Goal: Task Accomplishment & Management: Use online tool/utility

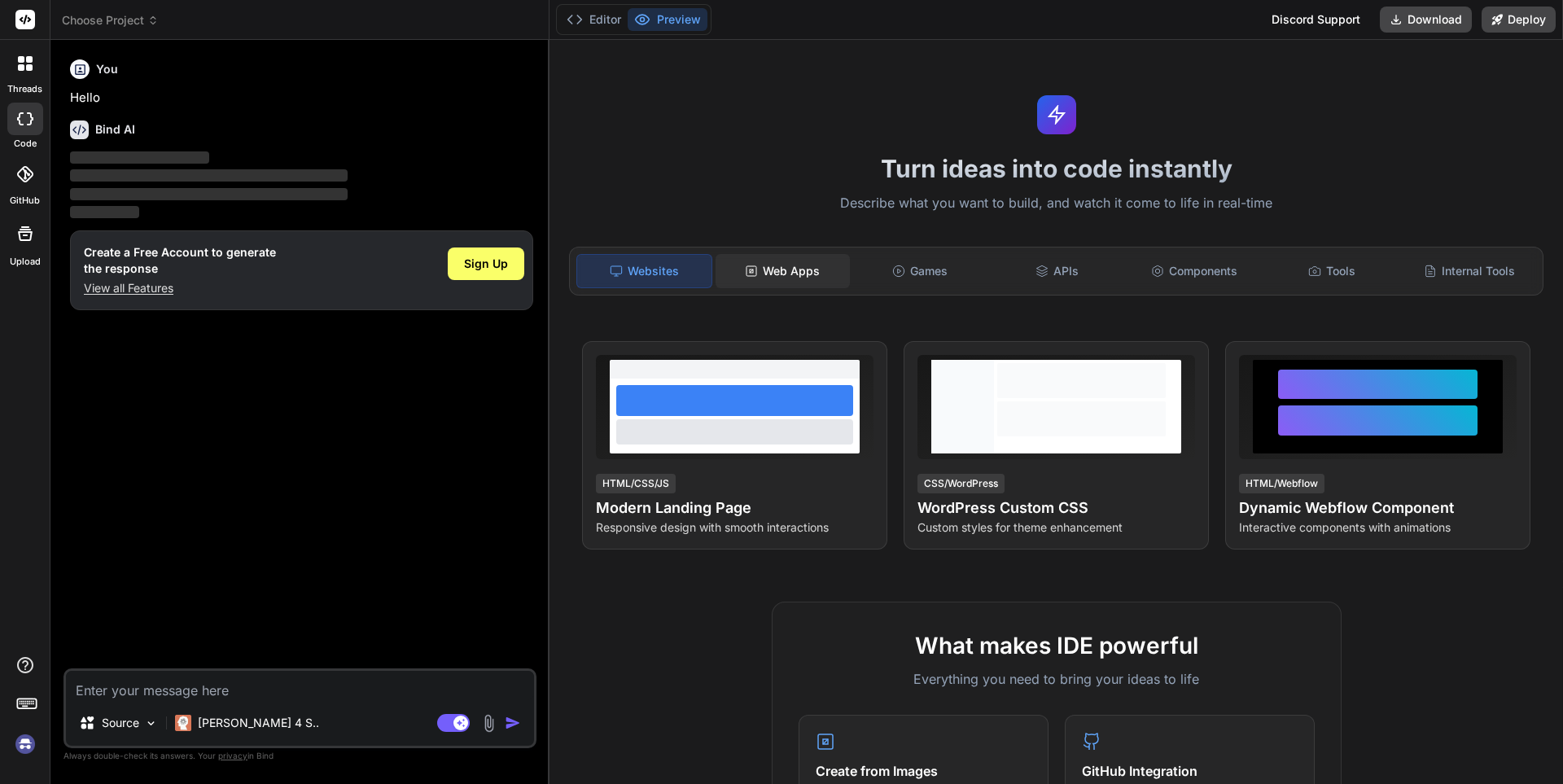
click at [790, 273] on div "Web Apps" at bounding box center [783, 271] width 135 height 34
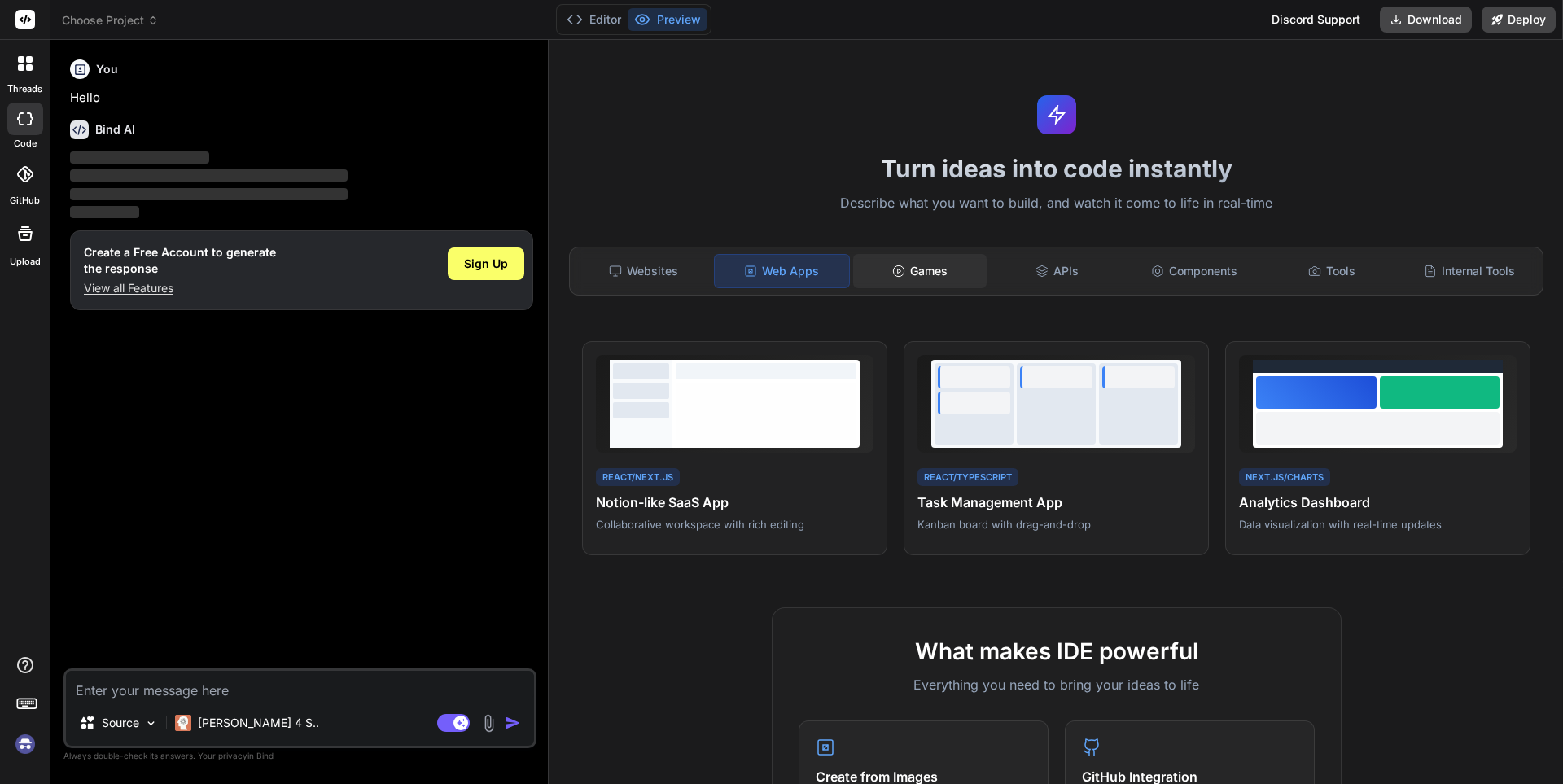
click at [936, 275] on div "Games" at bounding box center [921, 271] width 135 height 34
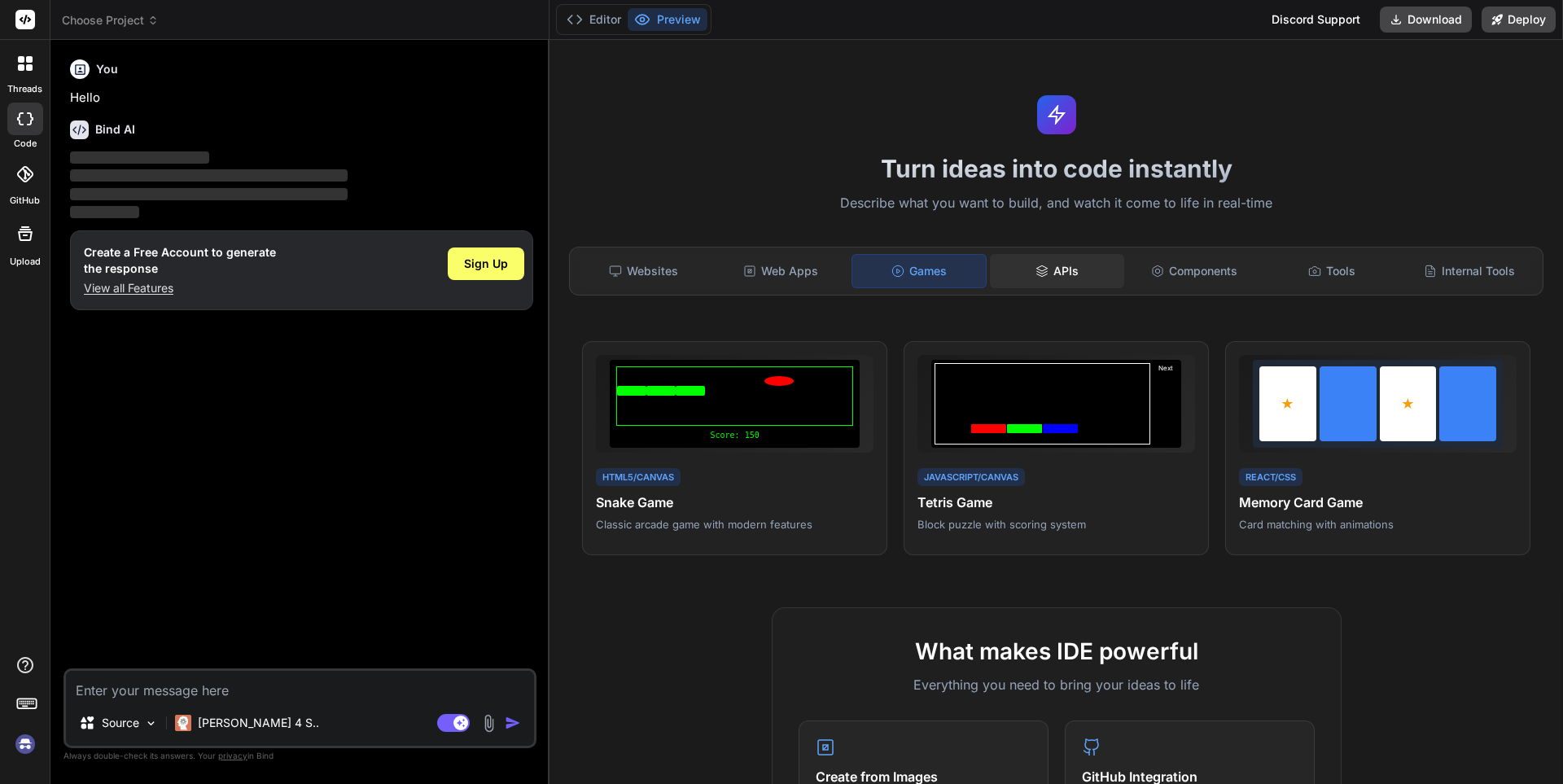
click at [1069, 277] on div "APIs" at bounding box center [1058, 271] width 135 height 34
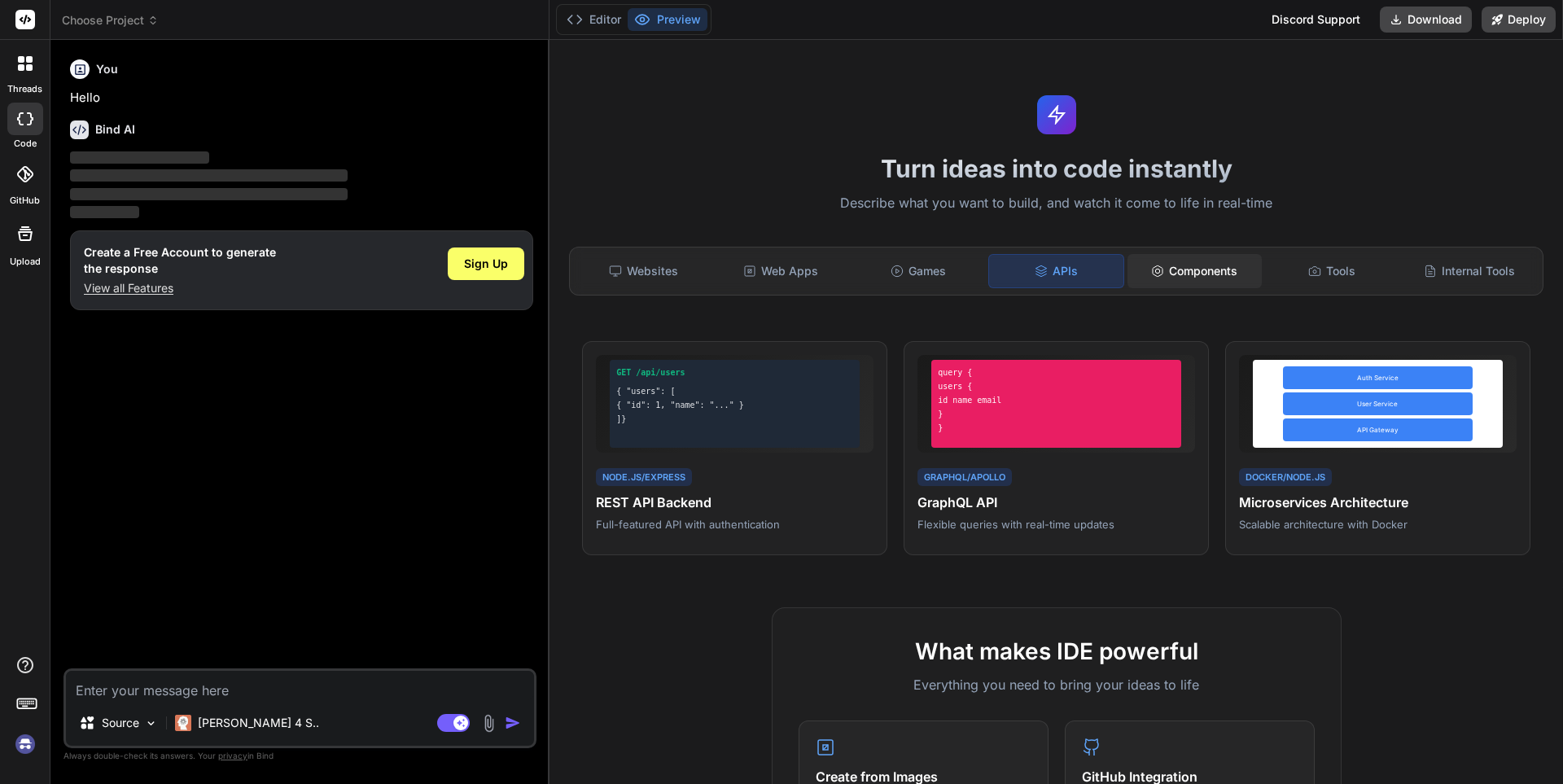
click at [1218, 273] on div "Components" at bounding box center [1195, 271] width 135 height 34
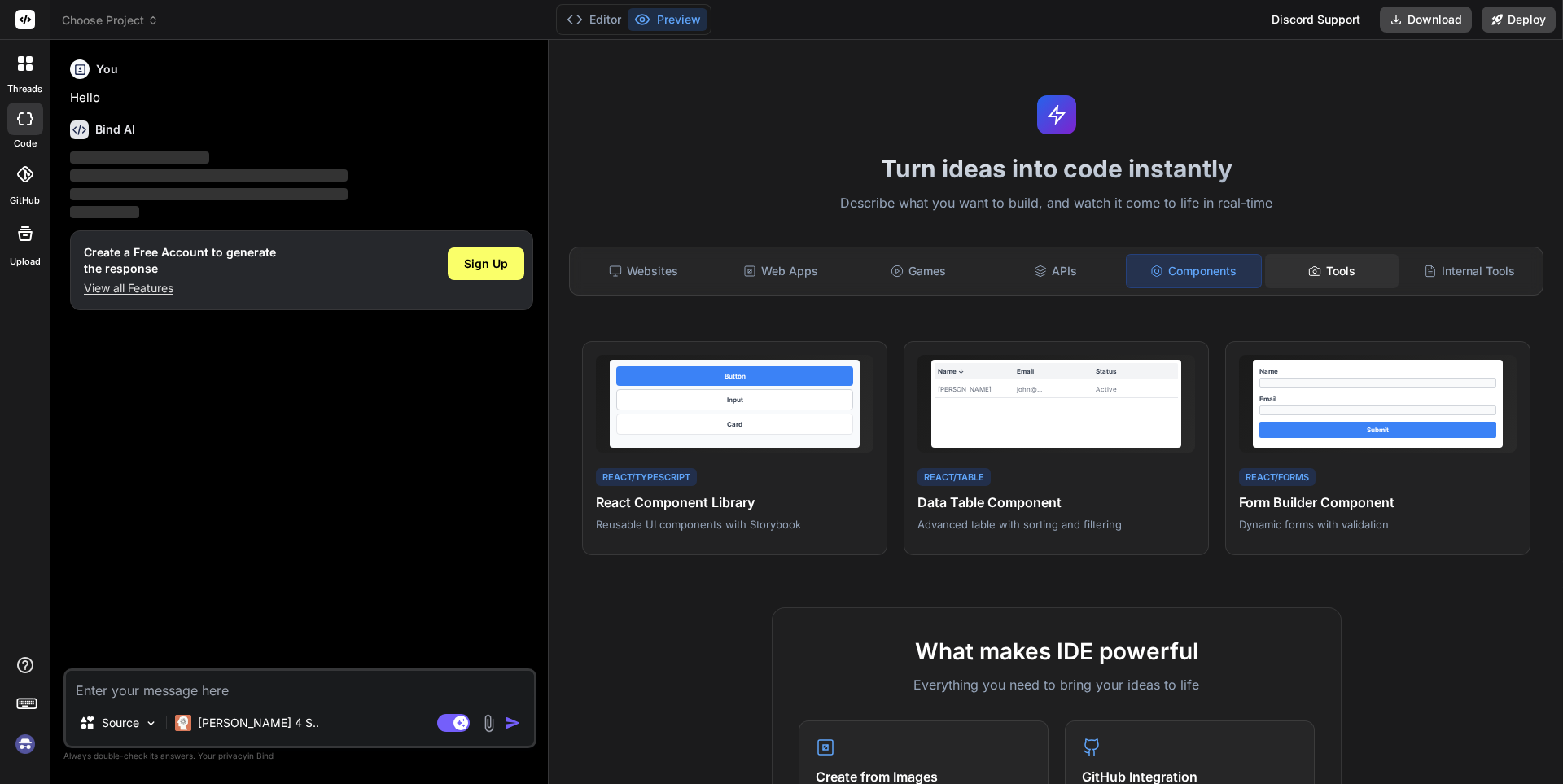
click at [1358, 275] on div "Tools" at bounding box center [1333, 271] width 135 height 34
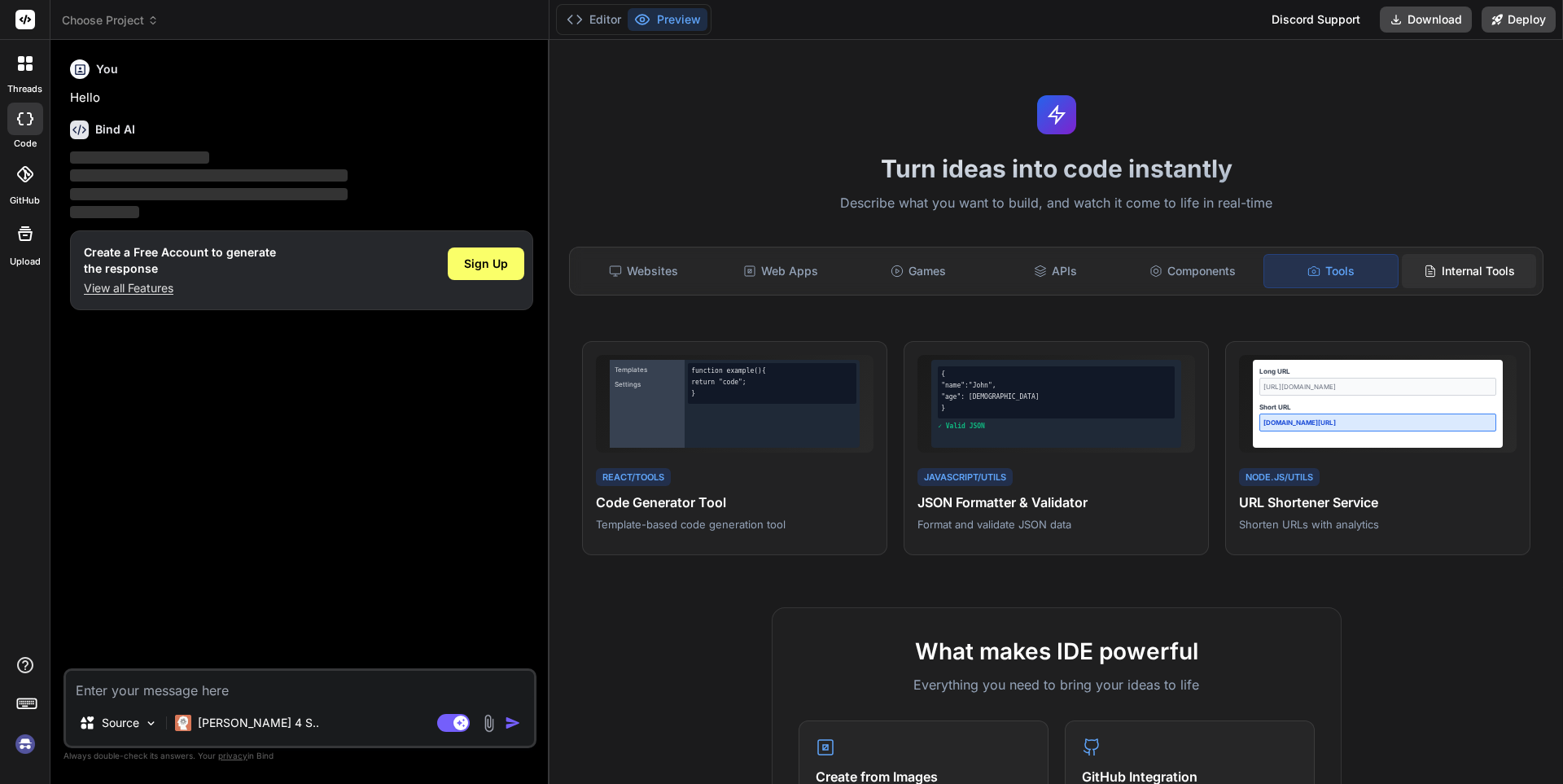
click at [1482, 273] on div "Internal Tools" at bounding box center [1469, 271] width 135 height 34
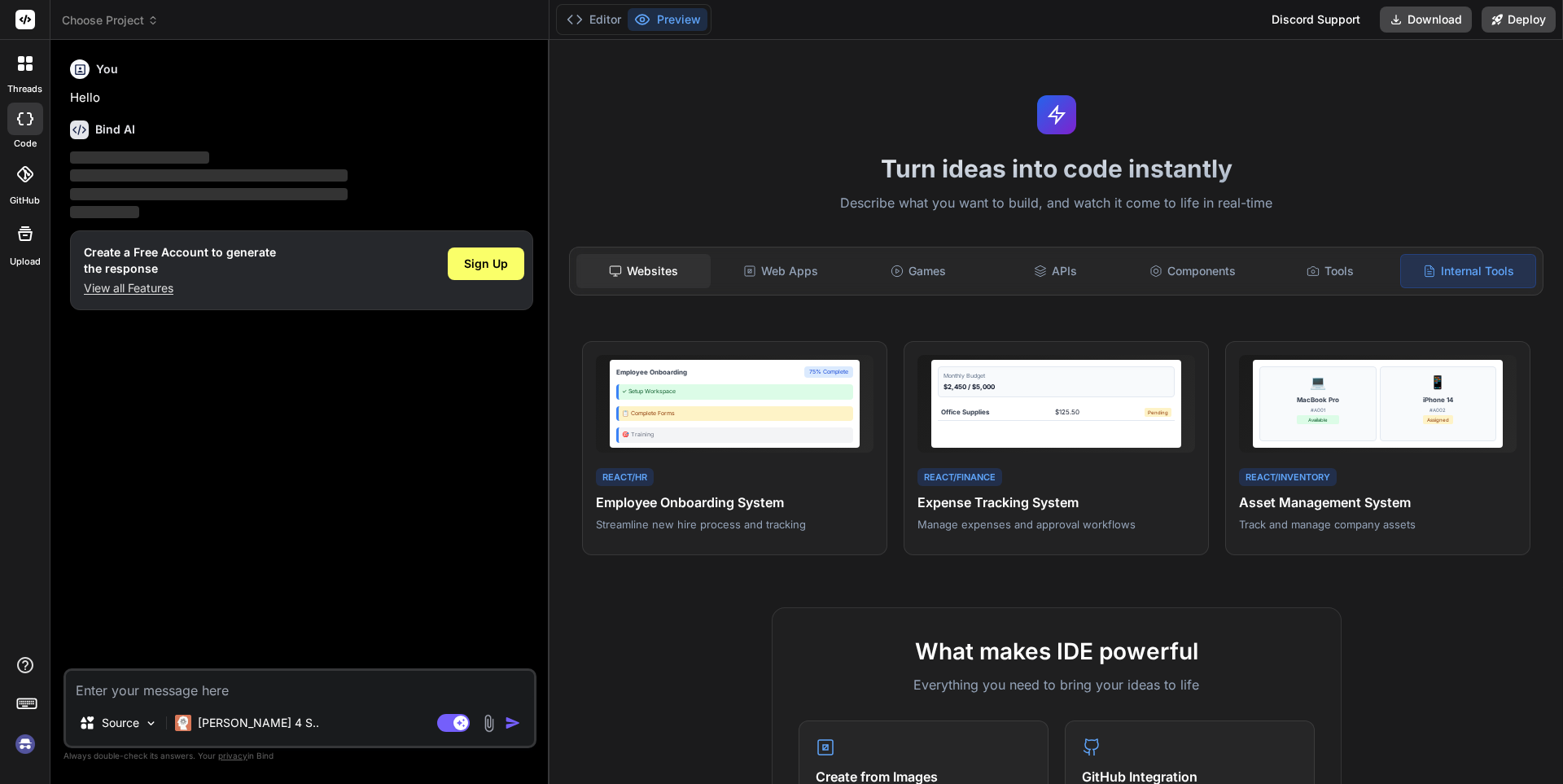
click at [651, 273] on div "Websites" at bounding box center [644, 271] width 135 height 34
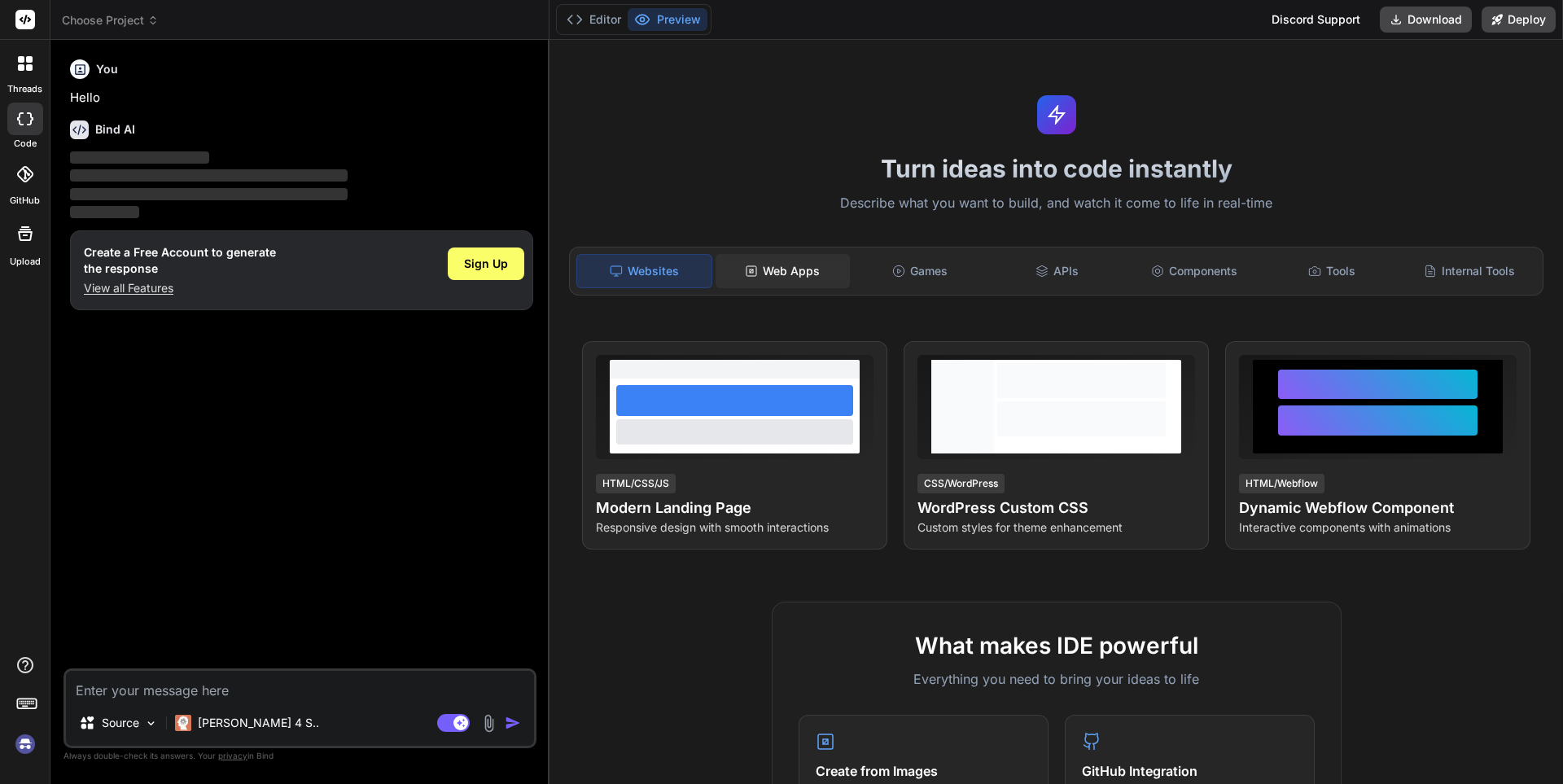
click at [789, 272] on div "Web Apps" at bounding box center [783, 271] width 135 height 34
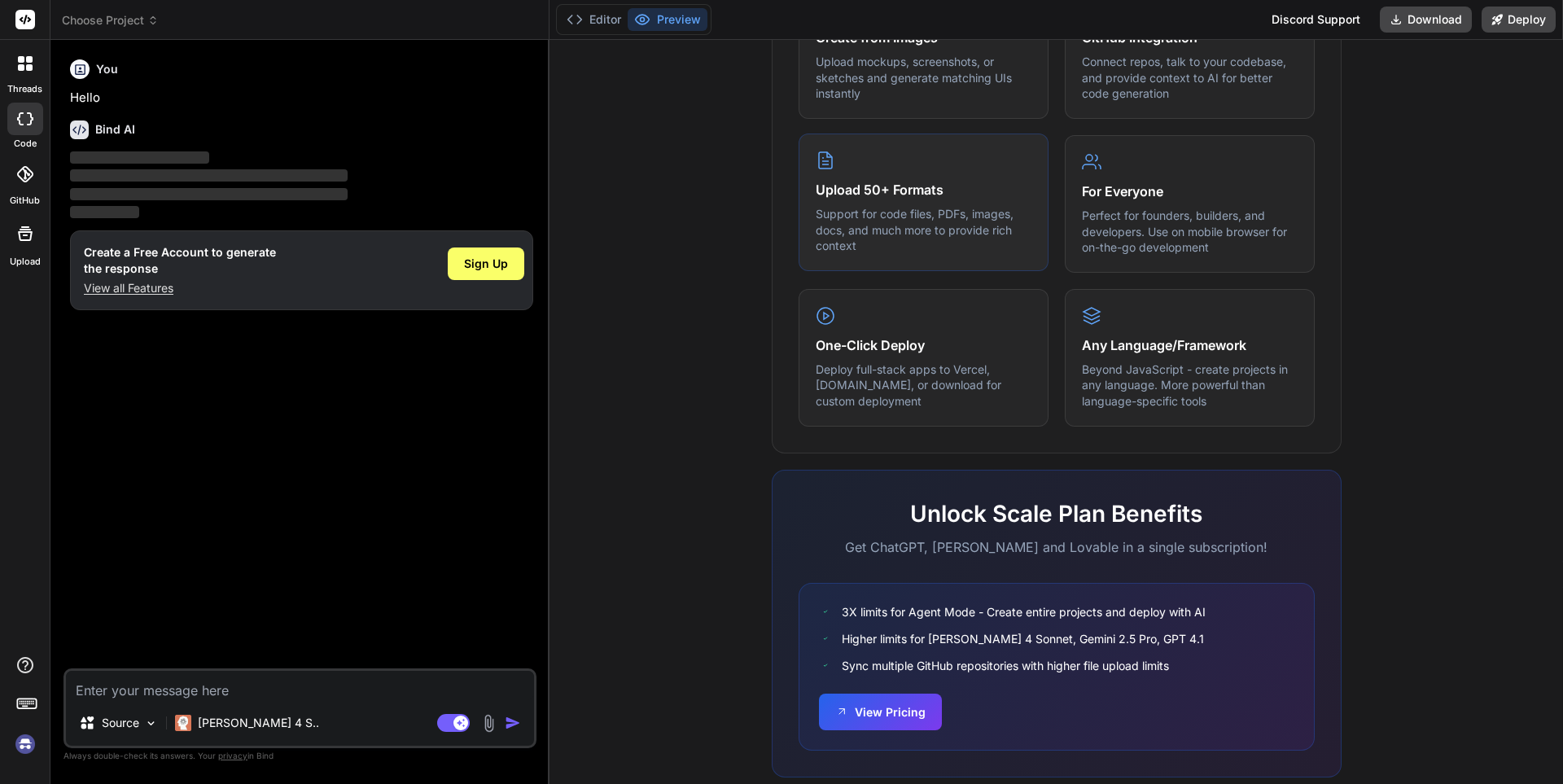
scroll to position [774, 0]
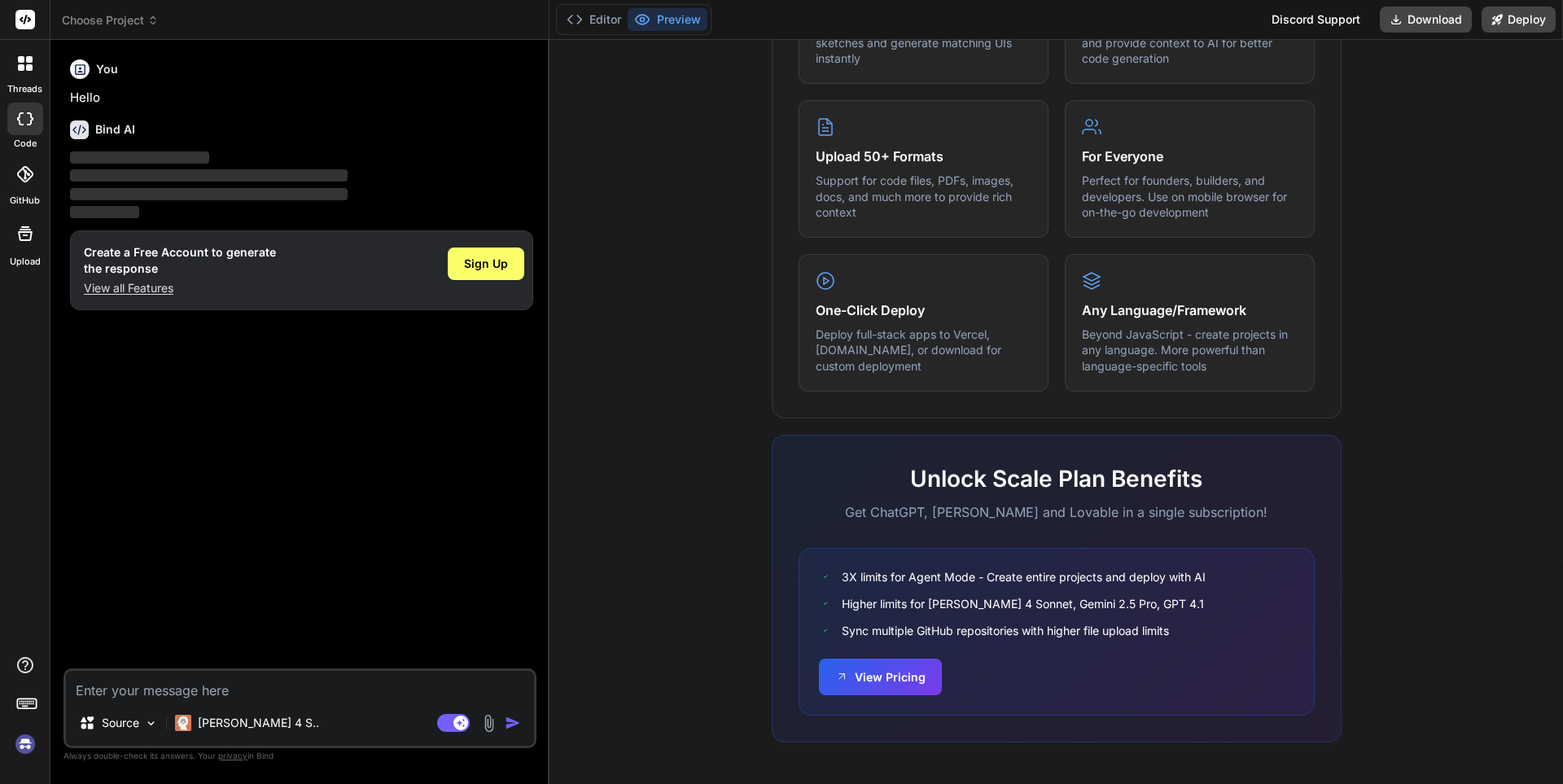
click at [22, 20] on icon at bounding box center [26, 20] width 12 height 10
click at [27, 20] on rect at bounding box center [26, 20] width 20 height 20
click at [101, 20] on span "Choose Project" at bounding box center [110, 21] width 97 height 17
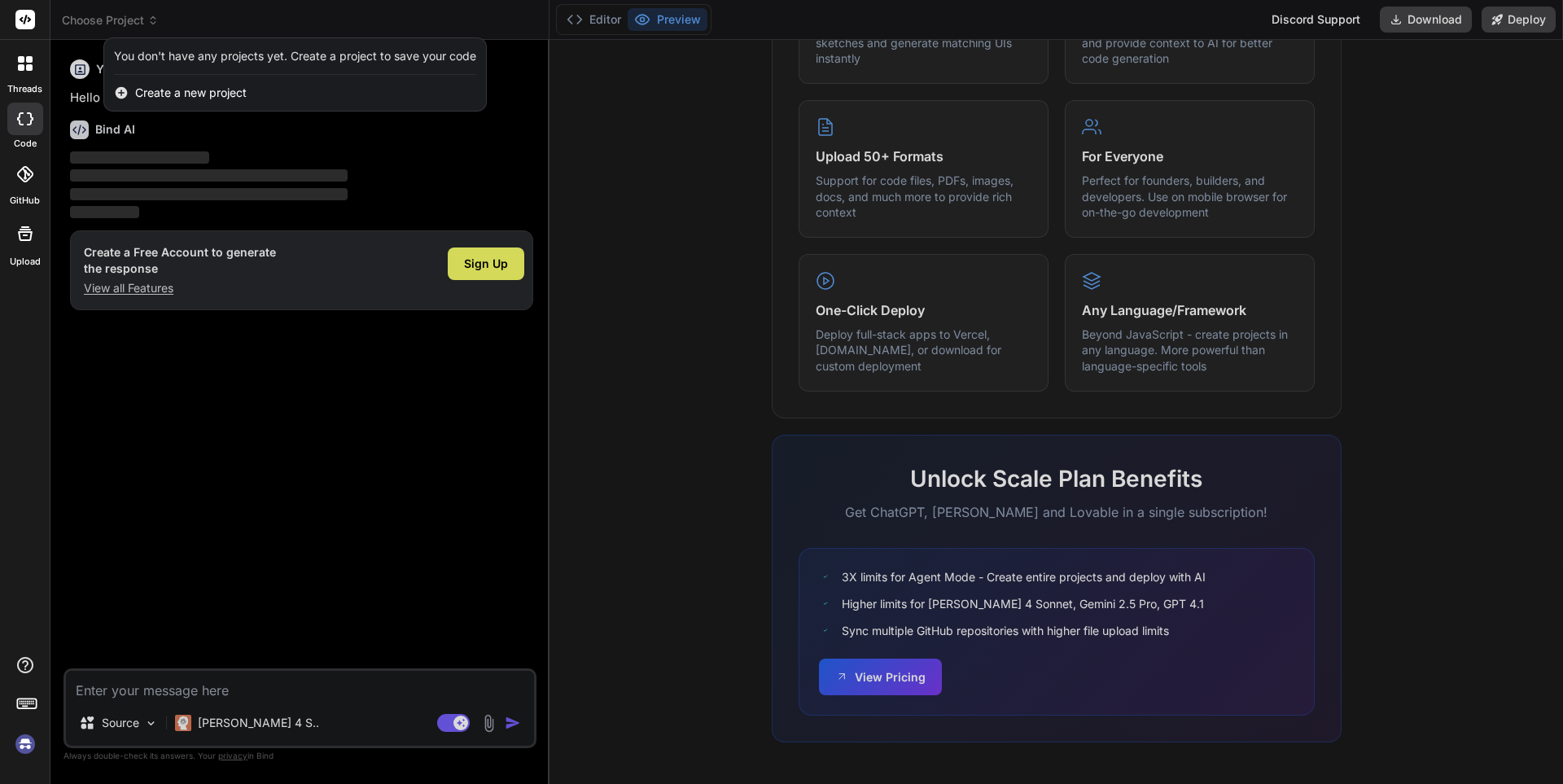
click at [101, 20] on div at bounding box center [781, 392] width 1563 height 784
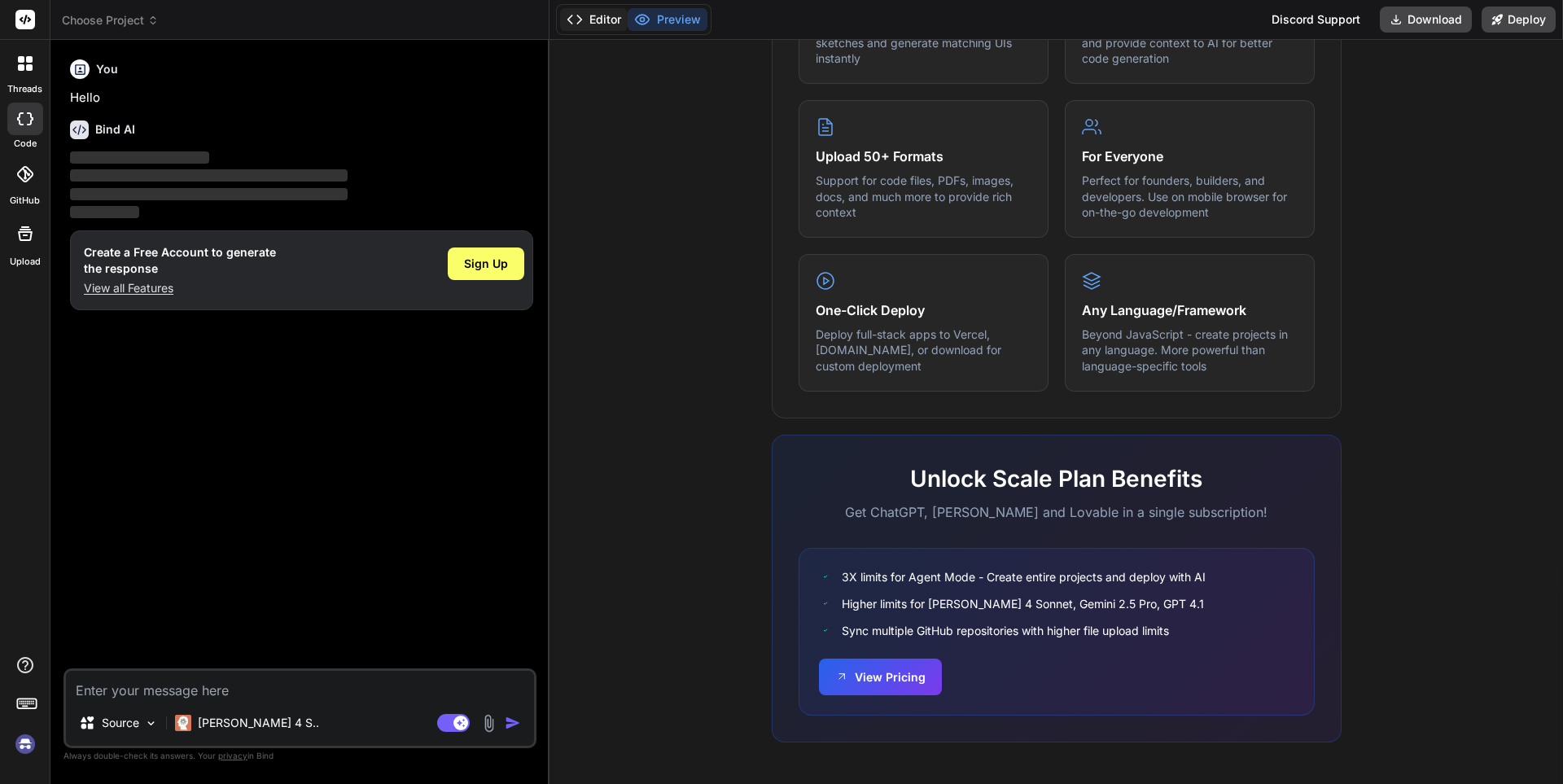
click at [595, 23] on button "Editor" at bounding box center [593, 19] width 67 height 22
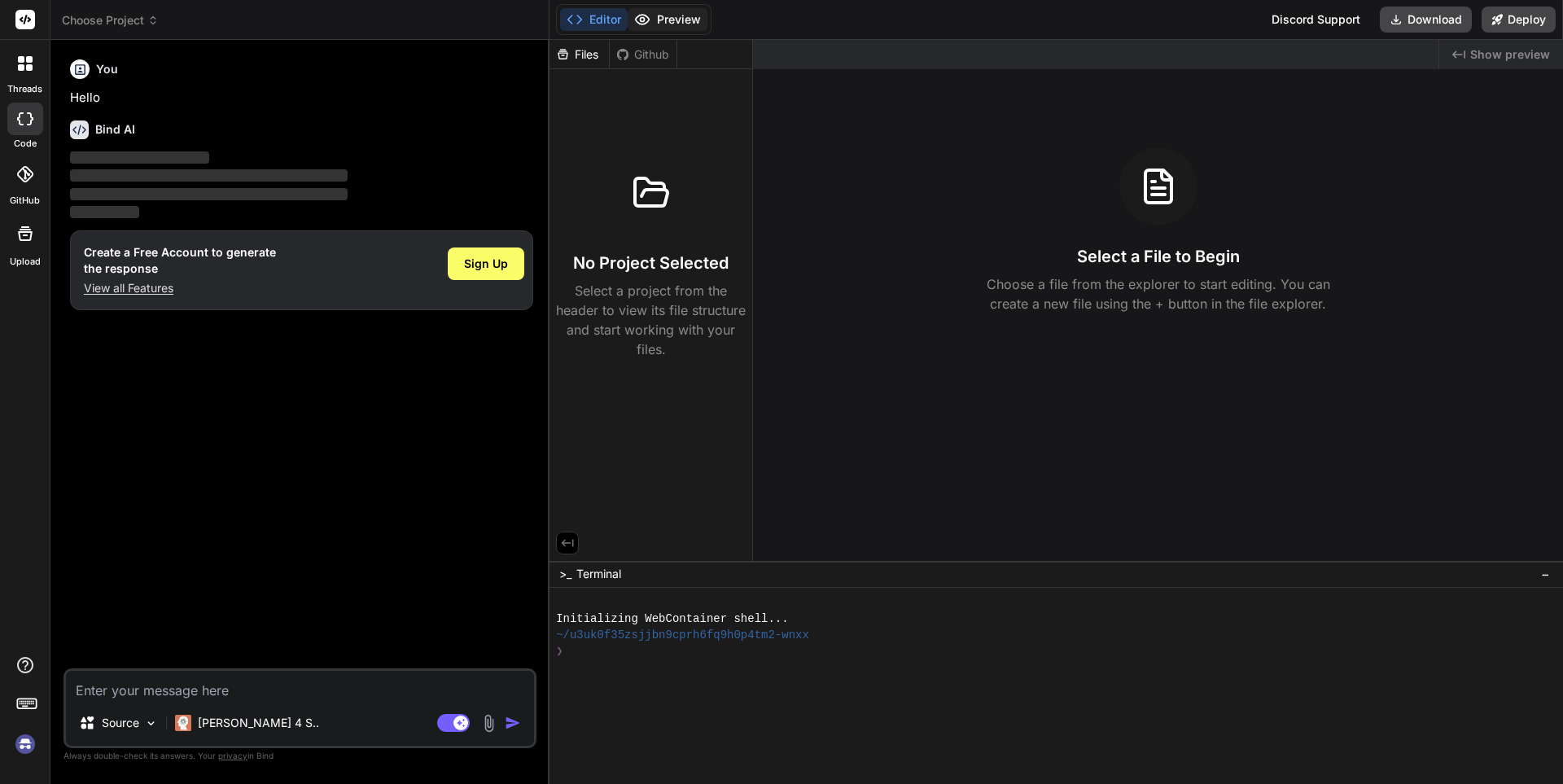
click at [661, 21] on button "Preview" at bounding box center [668, 19] width 80 height 22
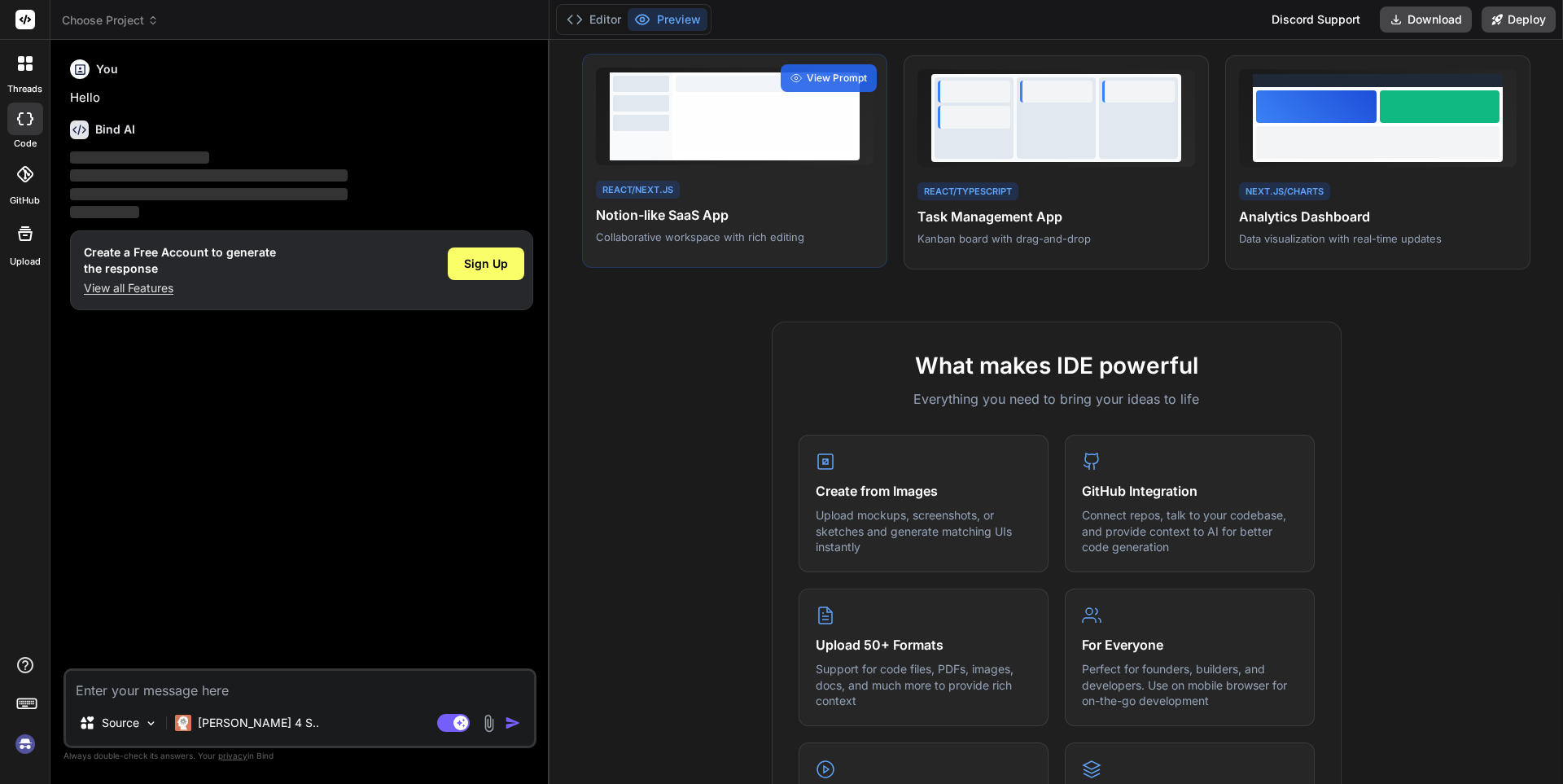
scroll to position [0, 0]
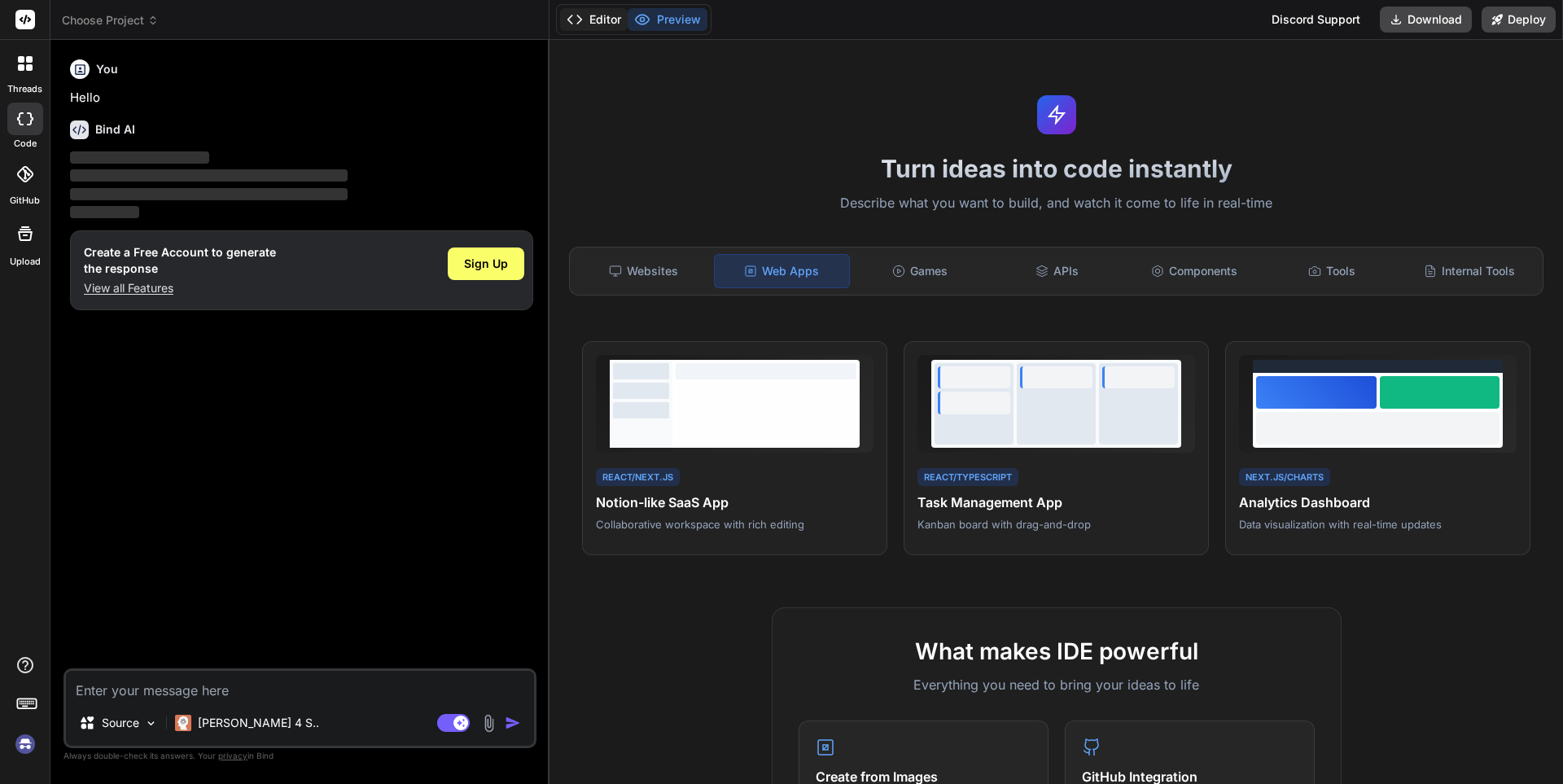
click at [601, 12] on button "Editor" at bounding box center [593, 19] width 67 height 22
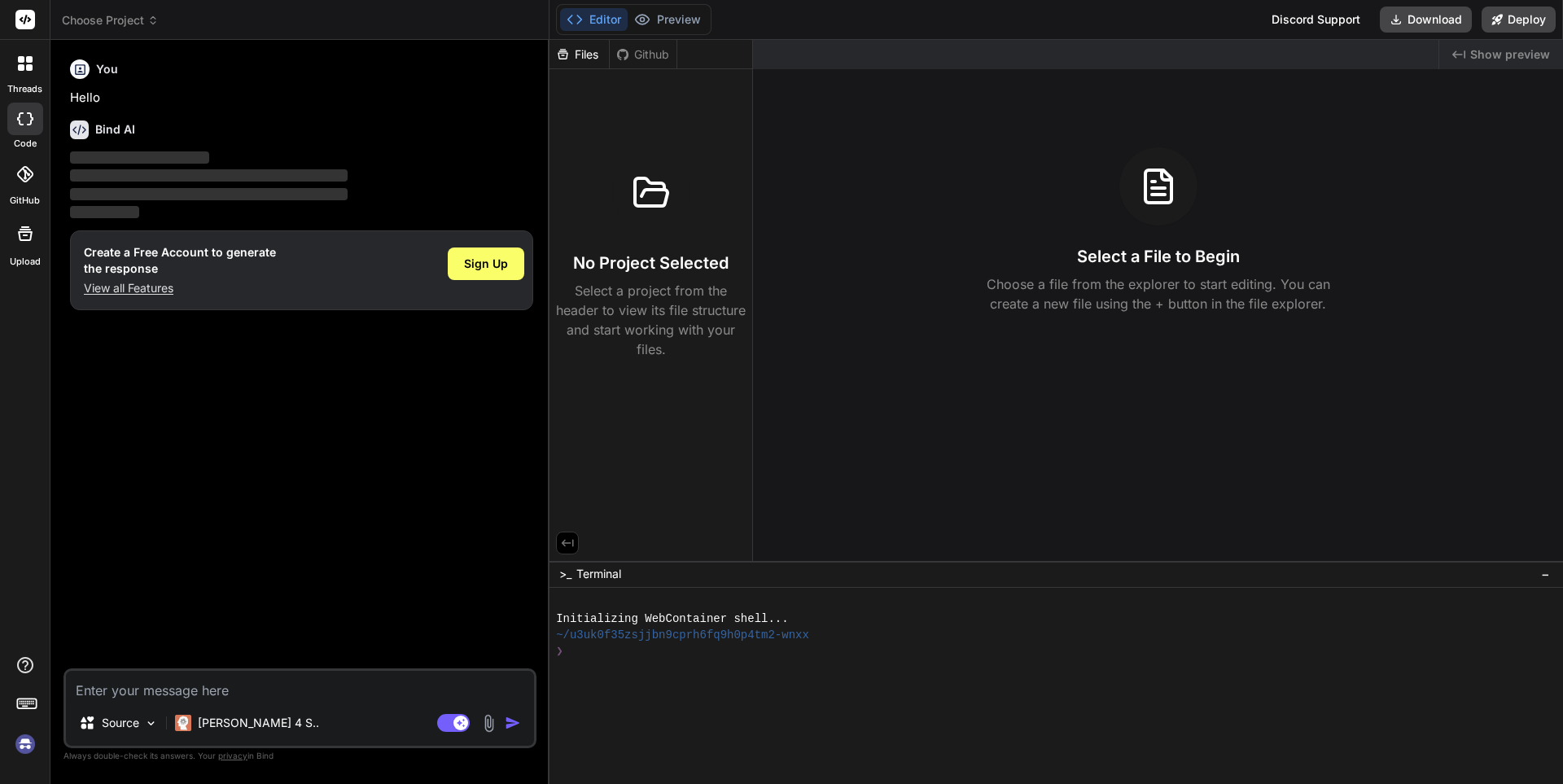
click at [581, 58] on div "Files" at bounding box center [579, 55] width 60 height 17
click at [669, 17] on button "Preview" at bounding box center [668, 19] width 80 height 22
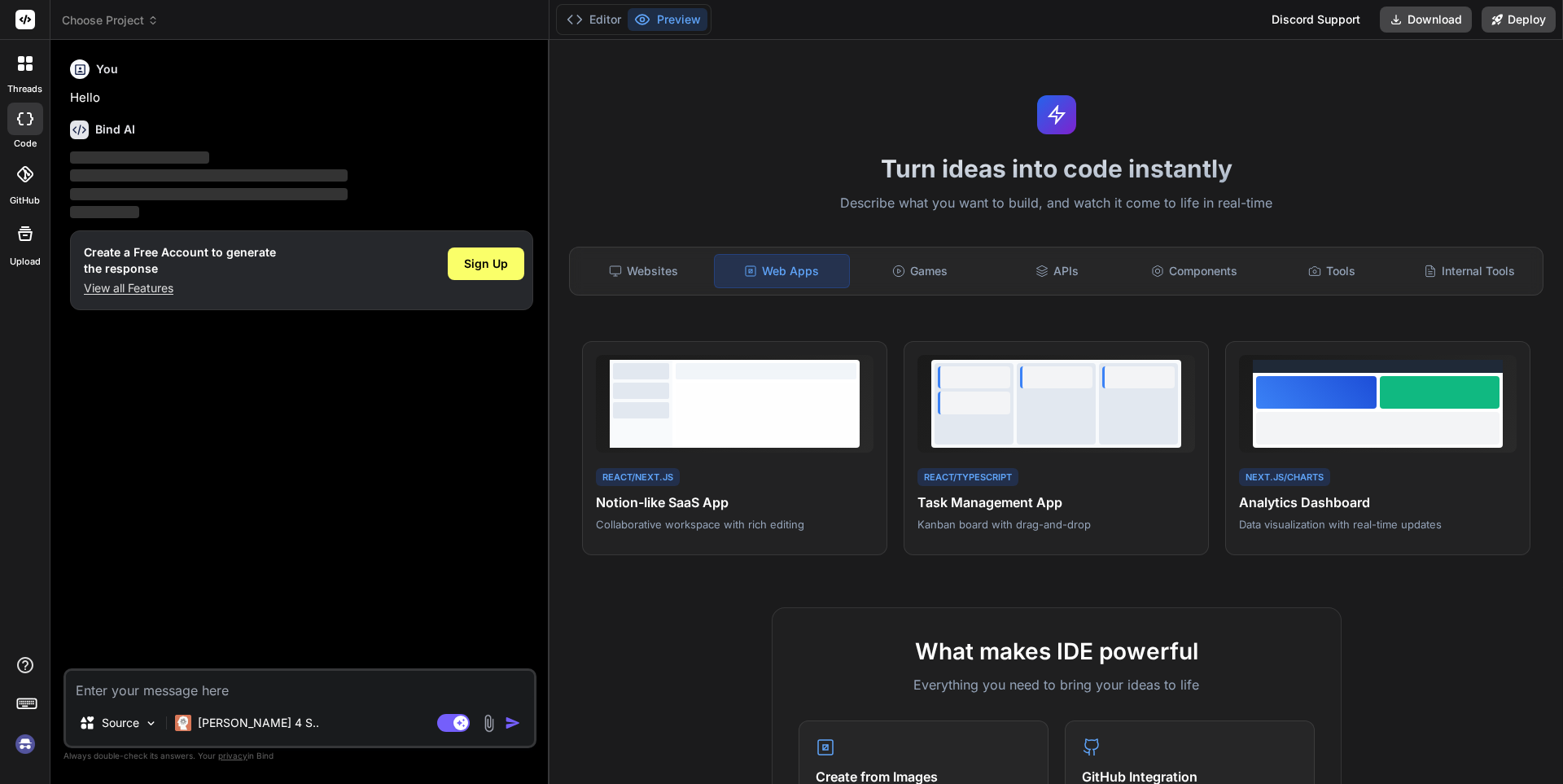
click at [10, 74] on div at bounding box center [25, 63] width 34 height 34
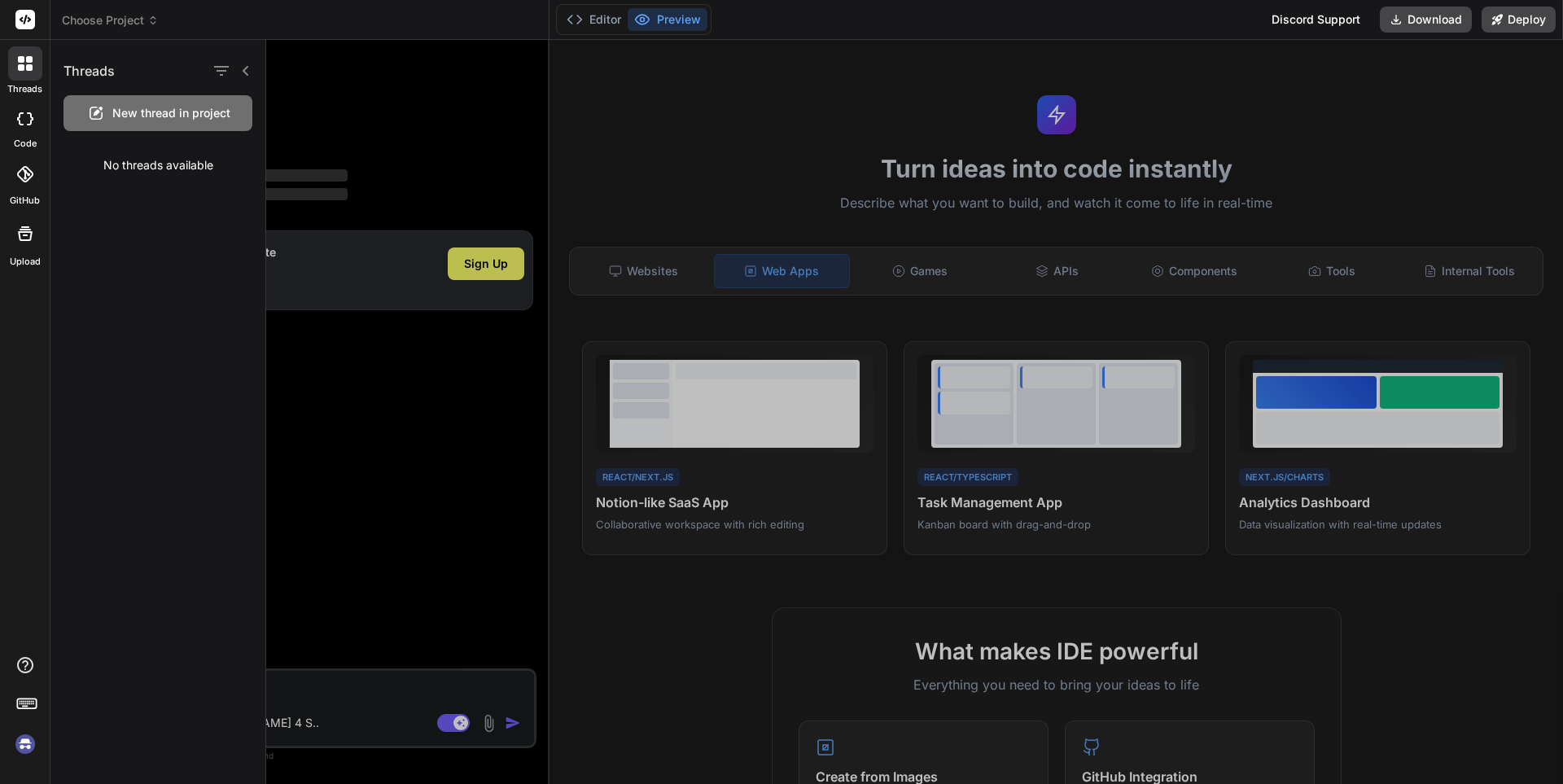
click at [125, 111] on span "New thread in project" at bounding box center [171, 113] width 118 height 17
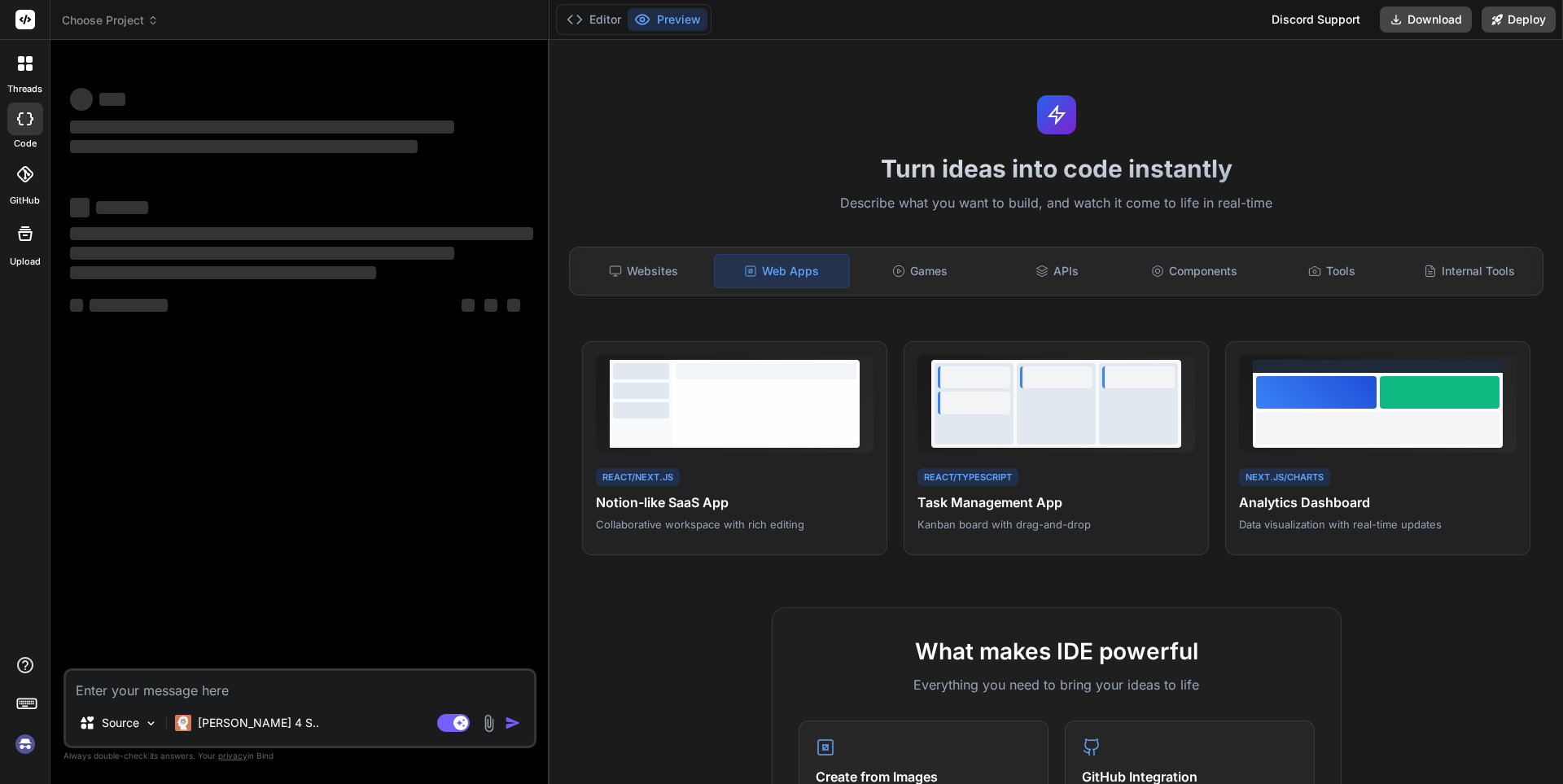
type textarea "x"
